Goal: Information Seeking & Learning: Learn about a topic

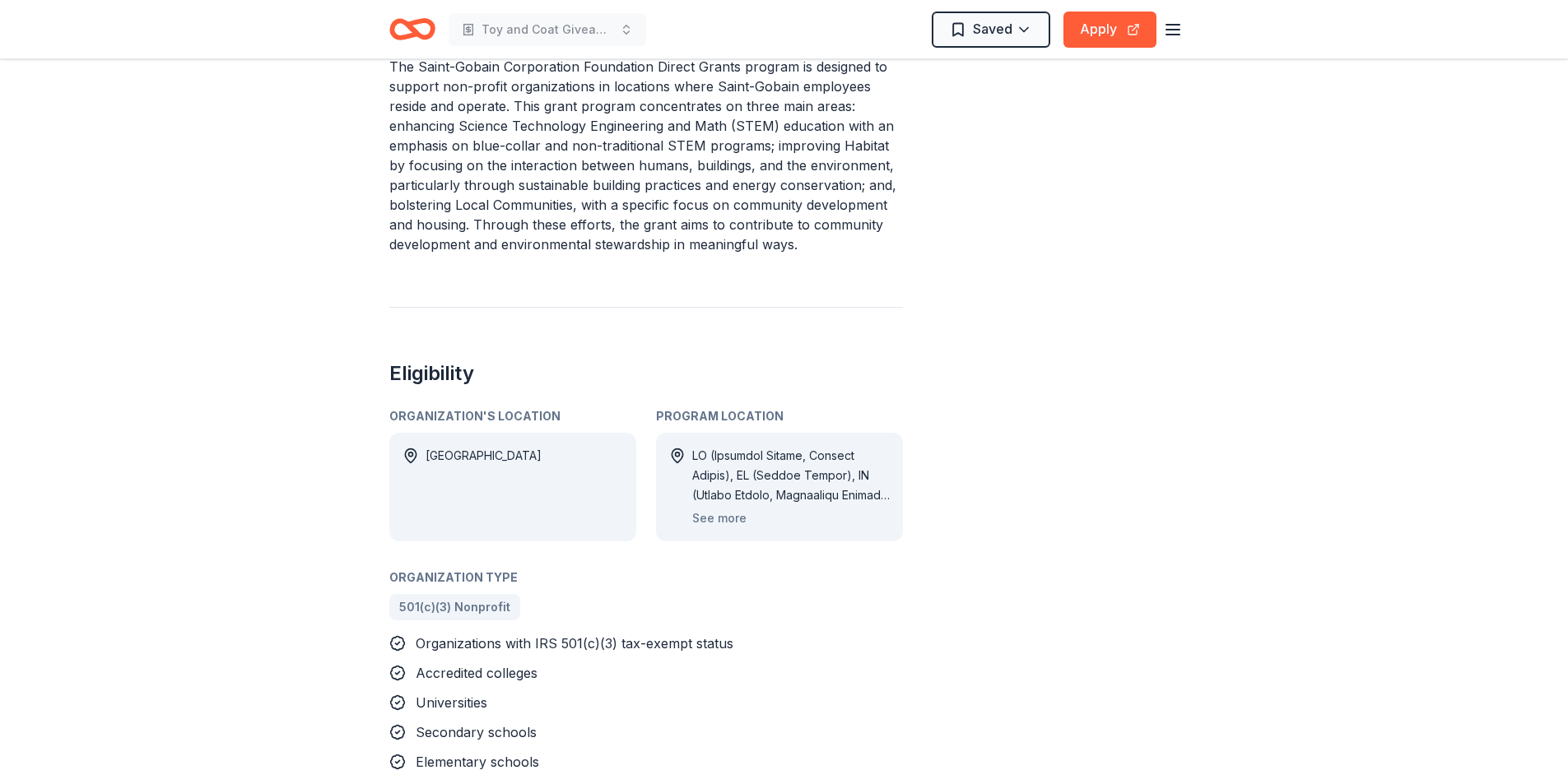
scroll to position [741, 0]
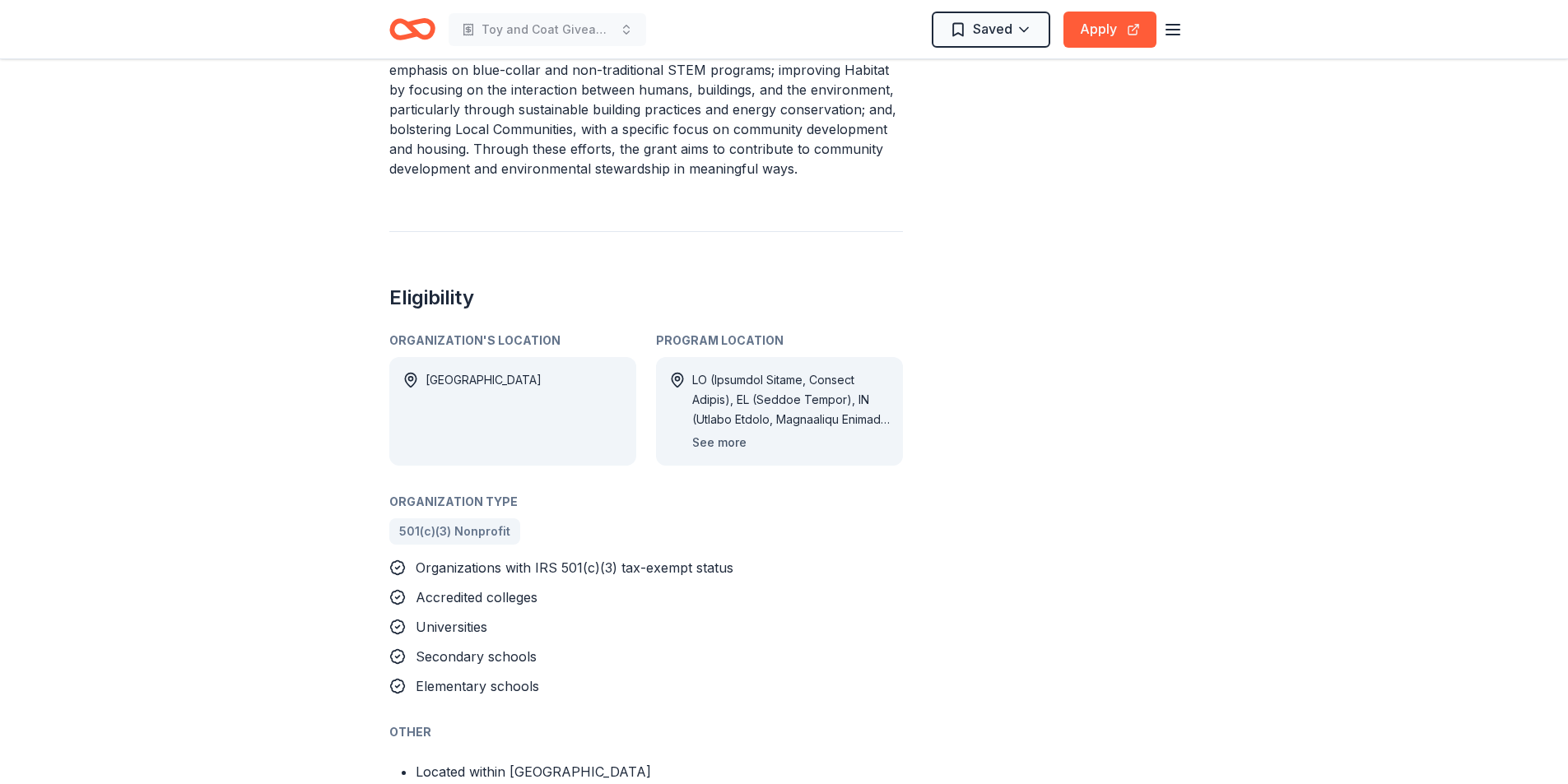
click at [721, 433] on button "See more" at bounding box center [719, 443] width 54 height 20
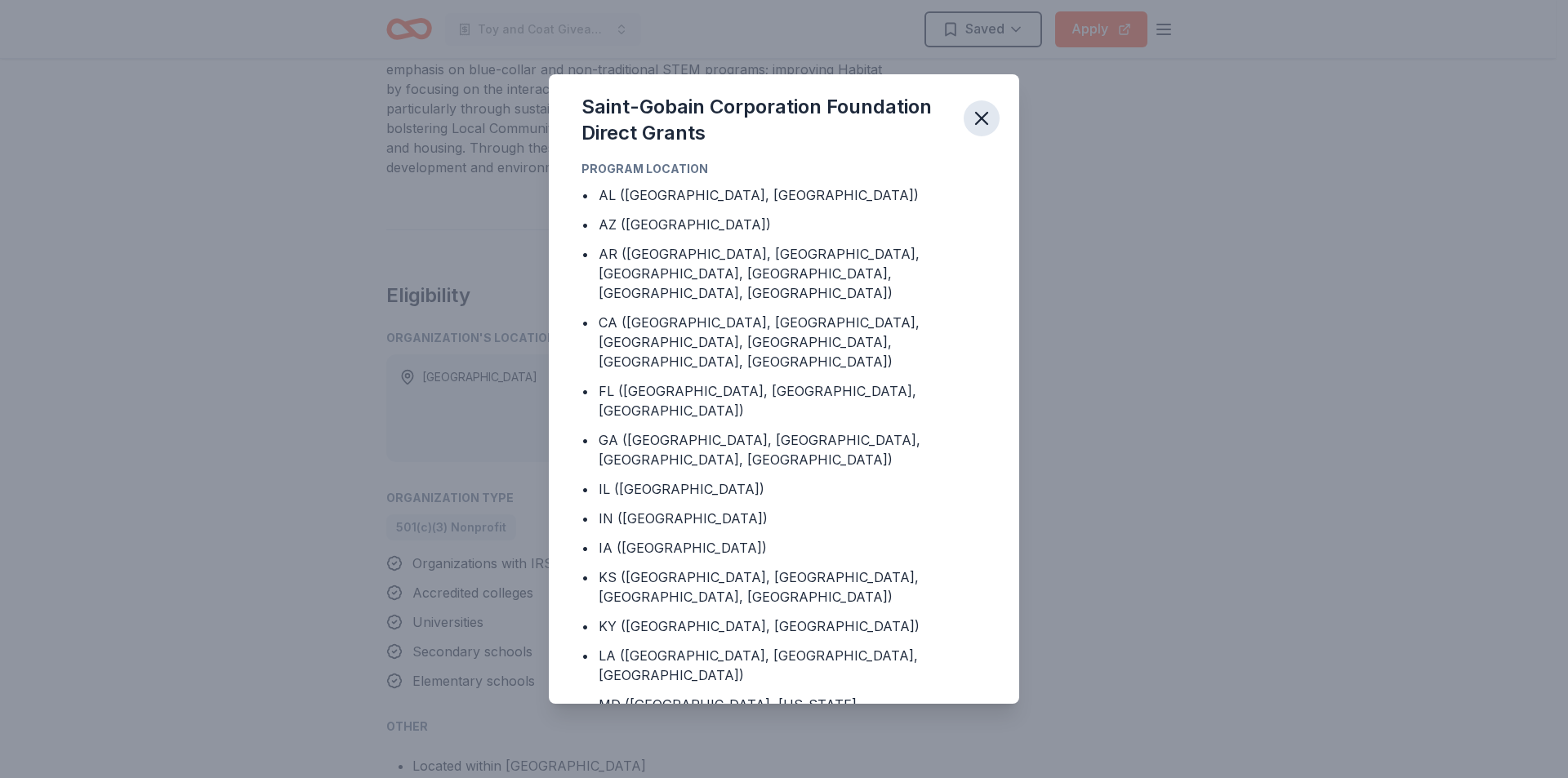
click at [980, 116] on icon "button" at bounding box center [981, 118] width 12 height 12
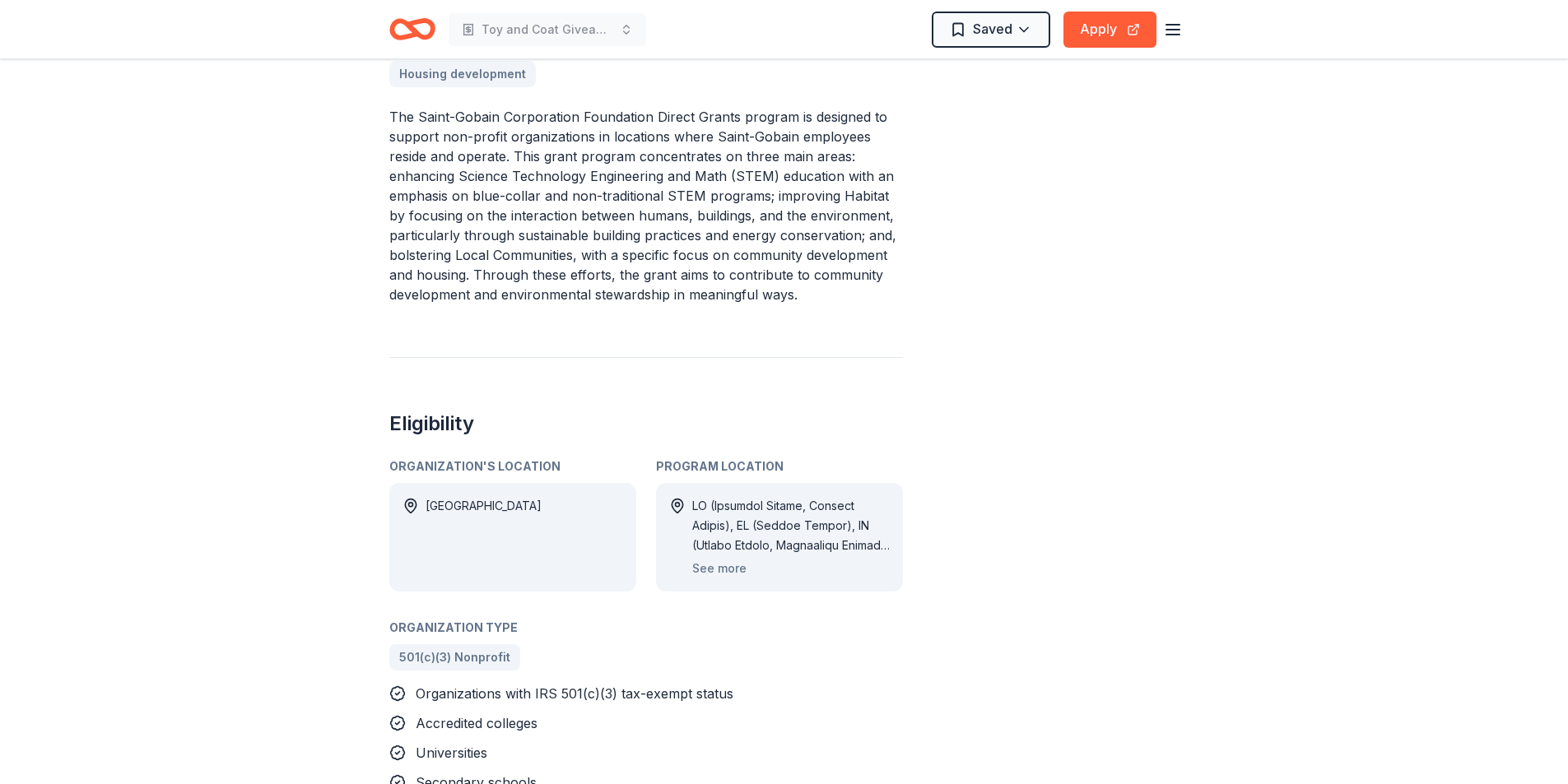
scroll to position [576, 0]
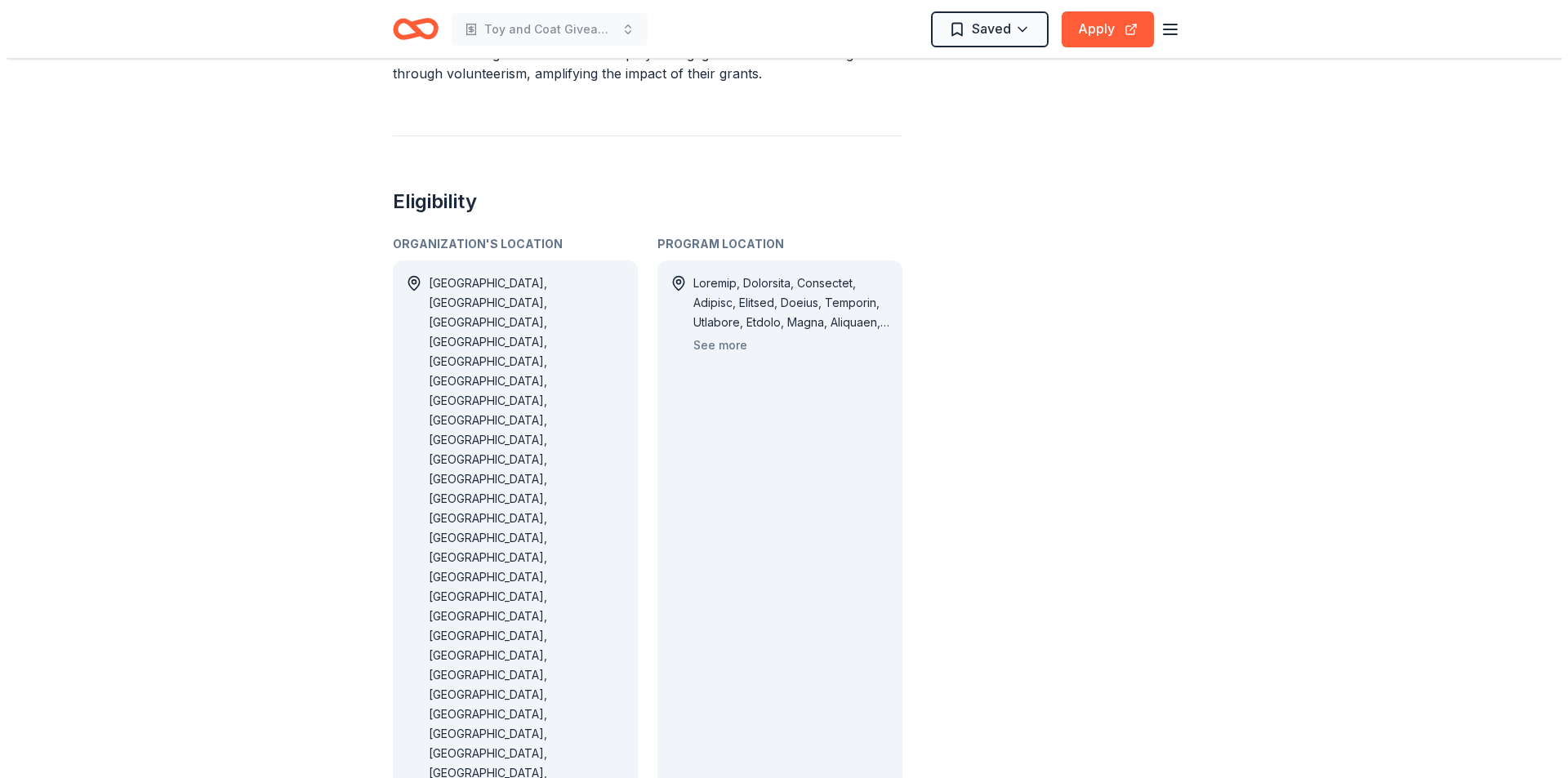
scroll to position [816, 0]
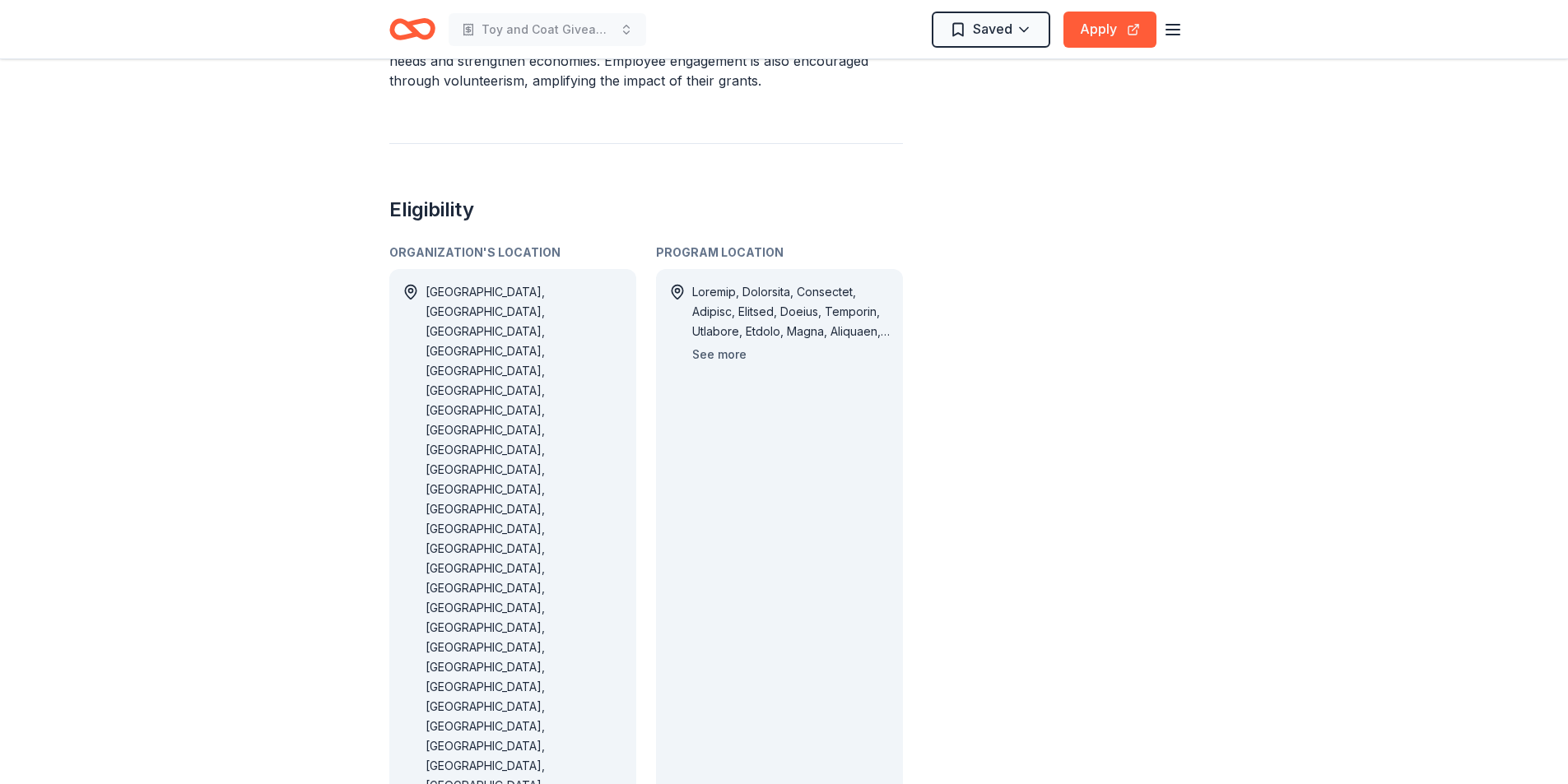
click at [712, 345] on button "See more" at bounding box center [719, 355] width 54 height 20
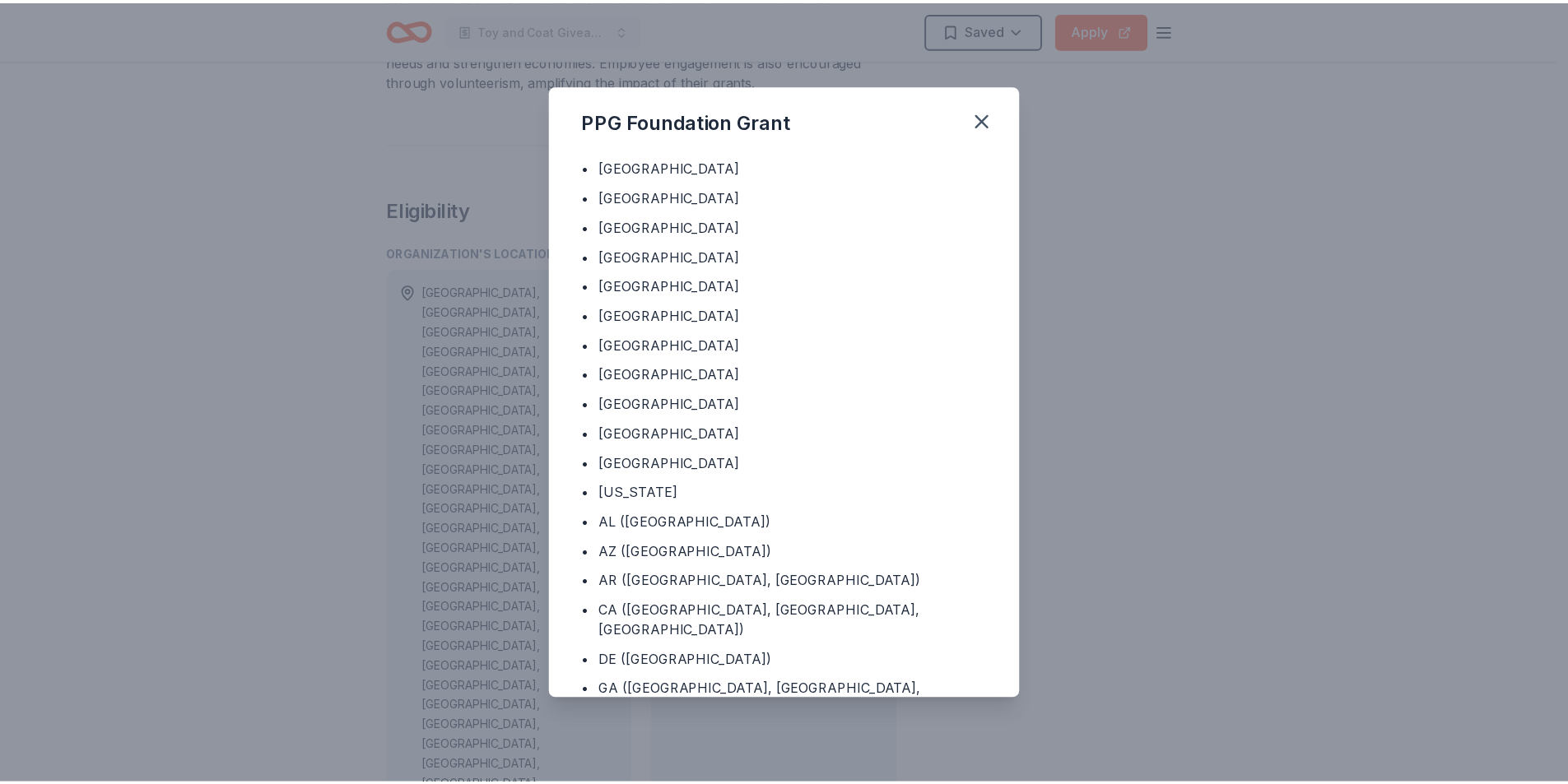
scroll to position [1258, 0]
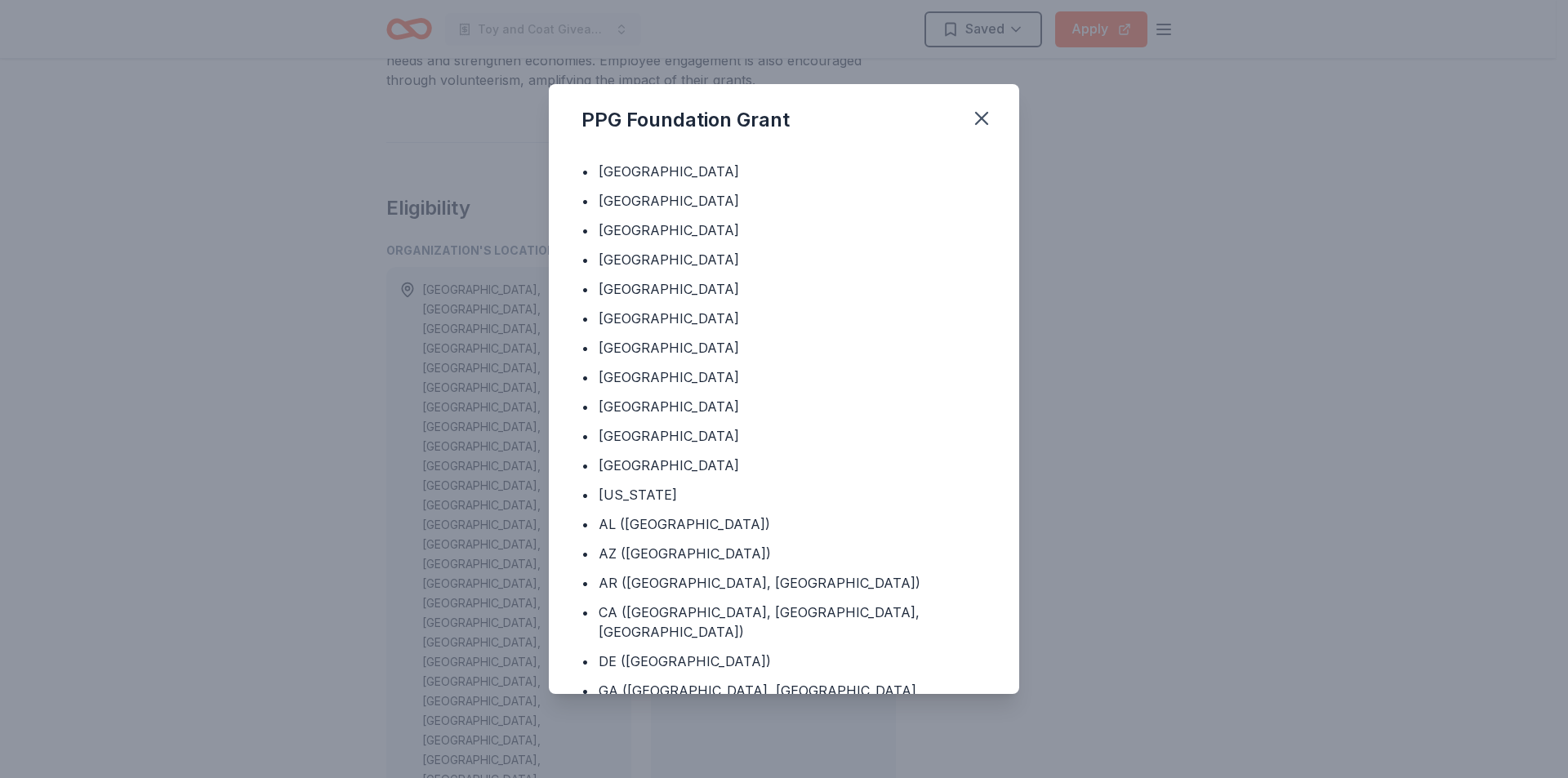
click at [1155, 304] on div "PPG Foundation Grant Program Location • Algeria • Argentina • Australia • Austr…" at bounding box center [784, 389] width 1568 height 778
